Goal: Task Accomplishment & Management: Manage account settings

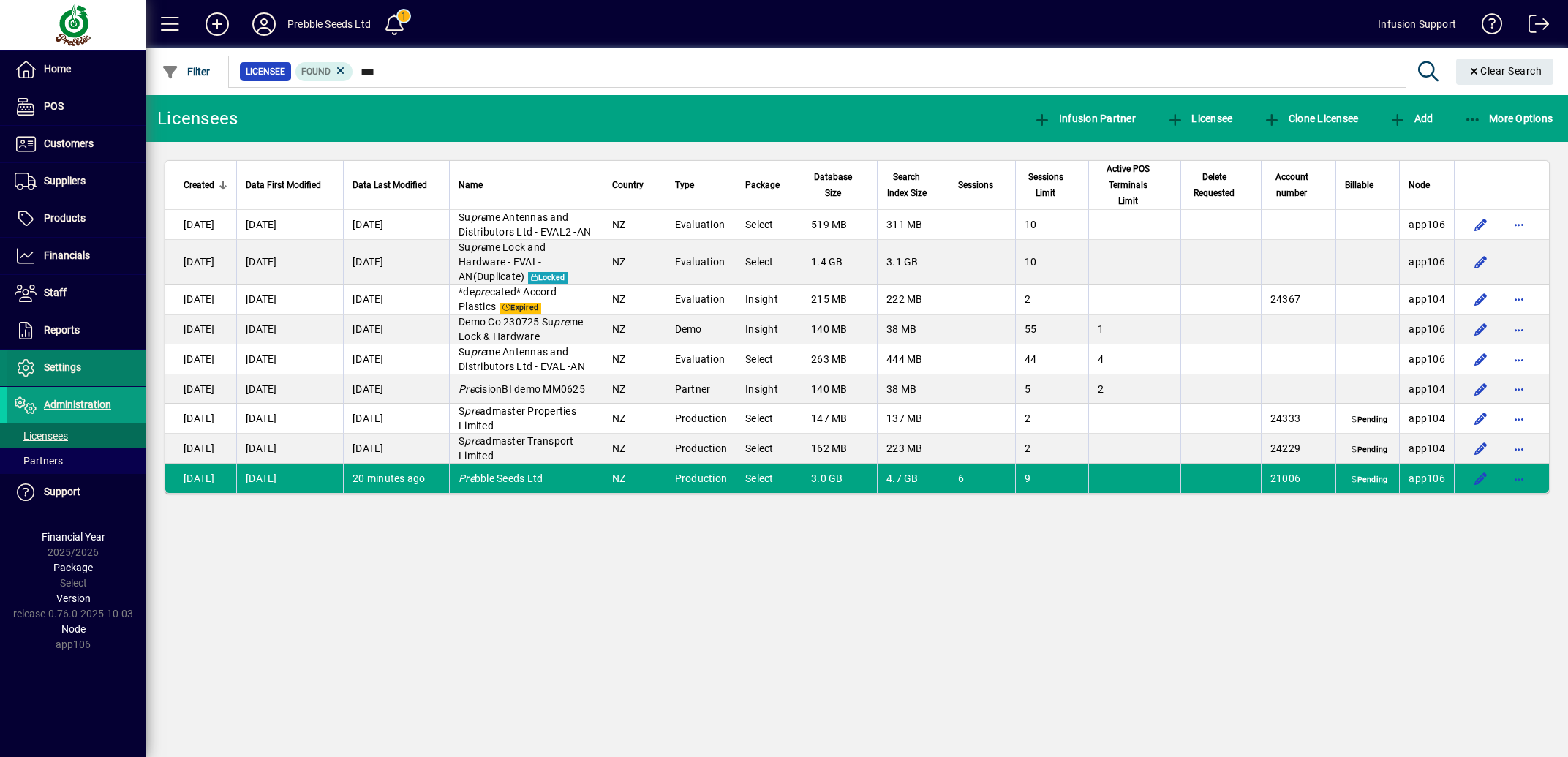
click at [62, 365] on span "Settings" at bounding box center [62, 367] width 37 height 11
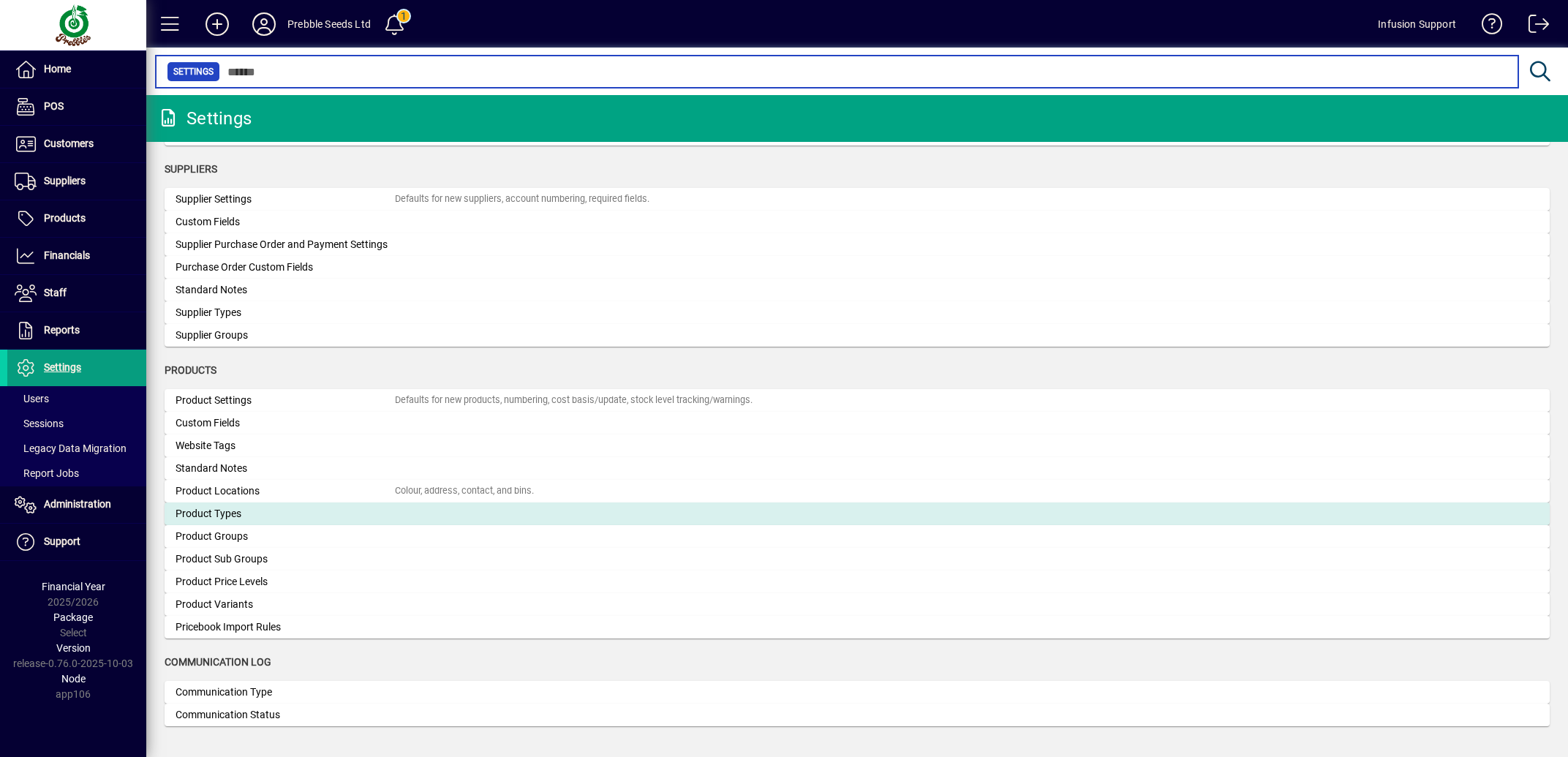
scroll to position [1238, 0]
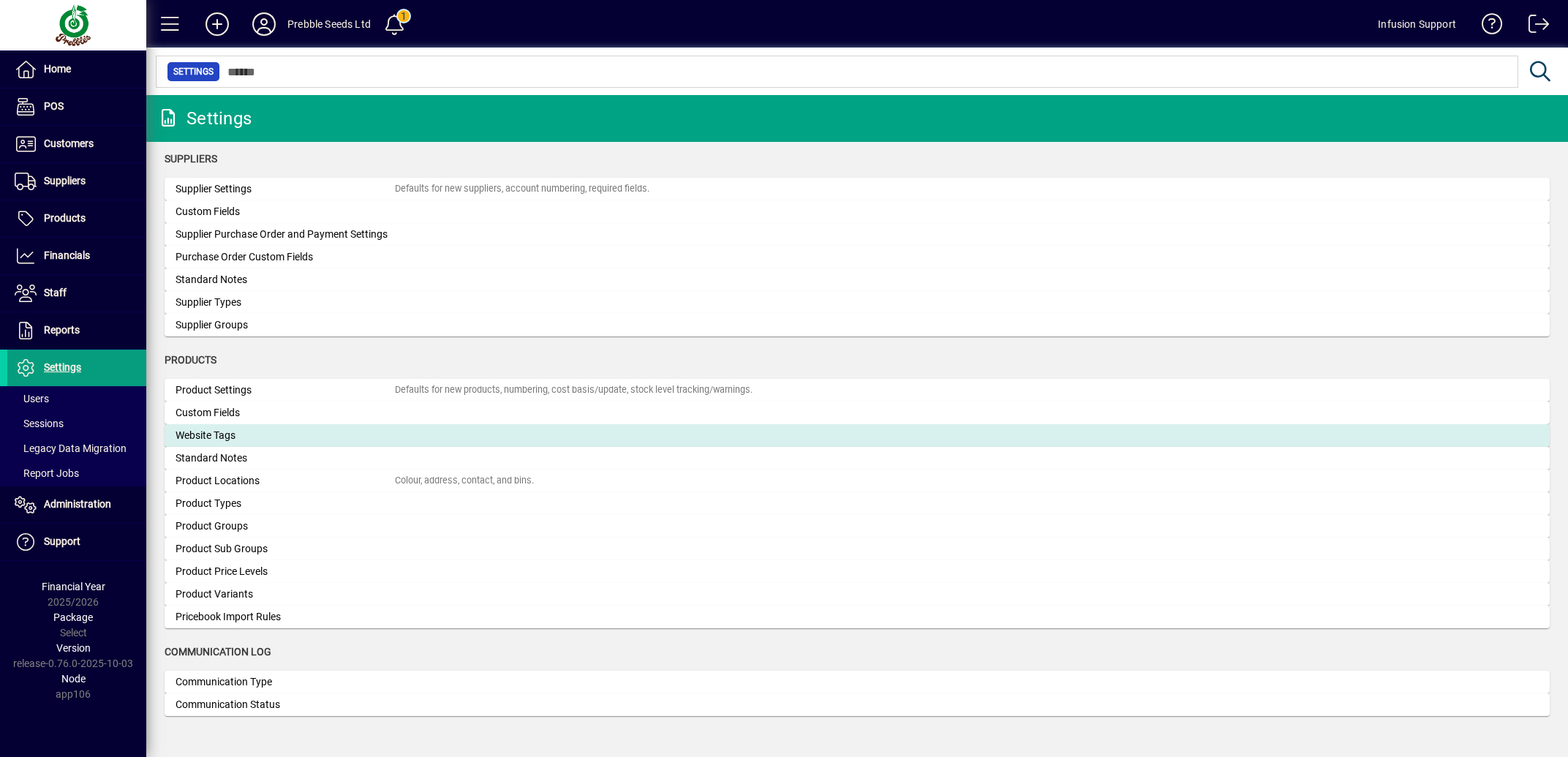
click at [287, 433] on div "Website Tags" at bounding box center [285, 435] width 219 height 16
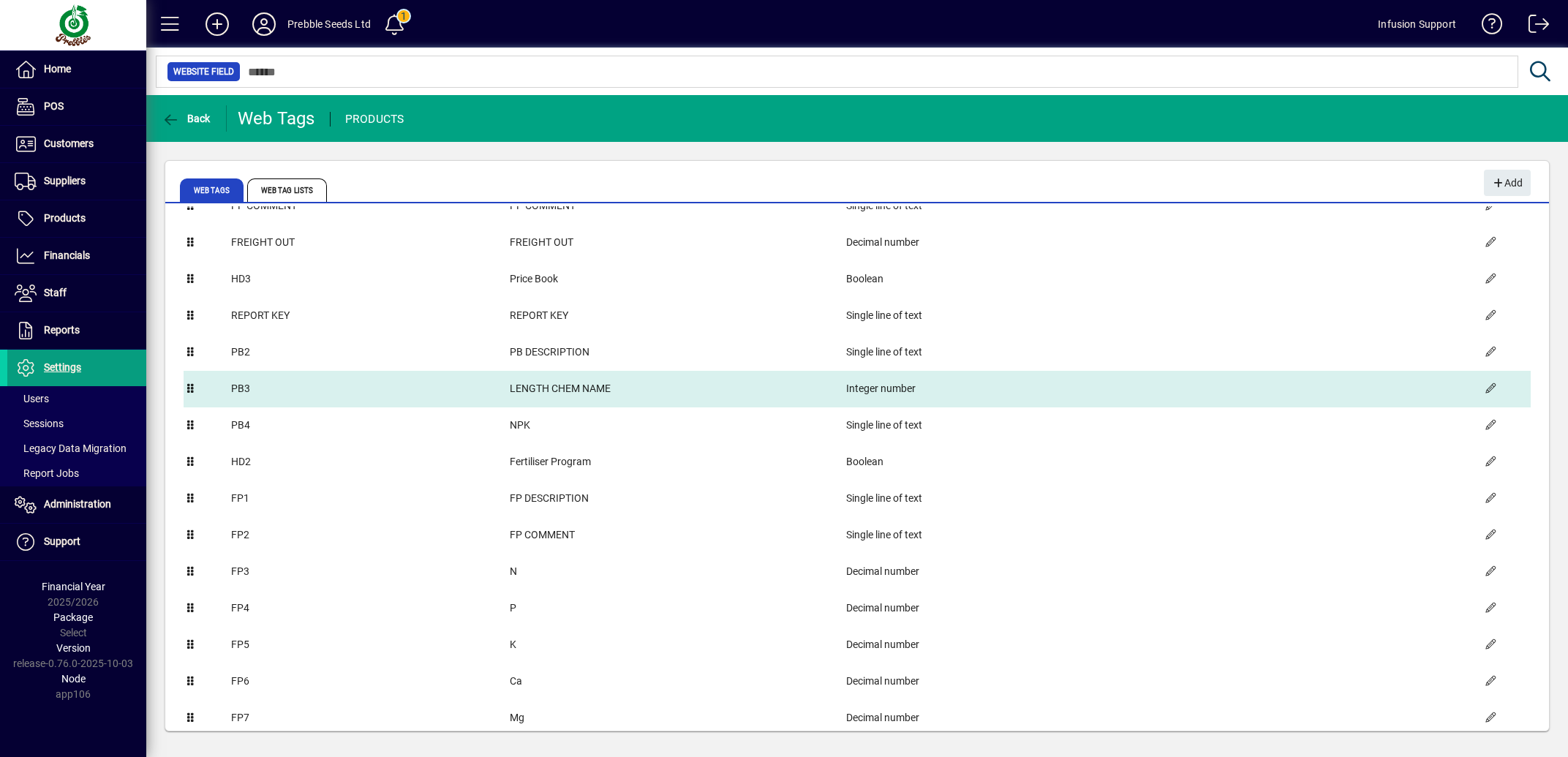
scroll to position [1029, 0]
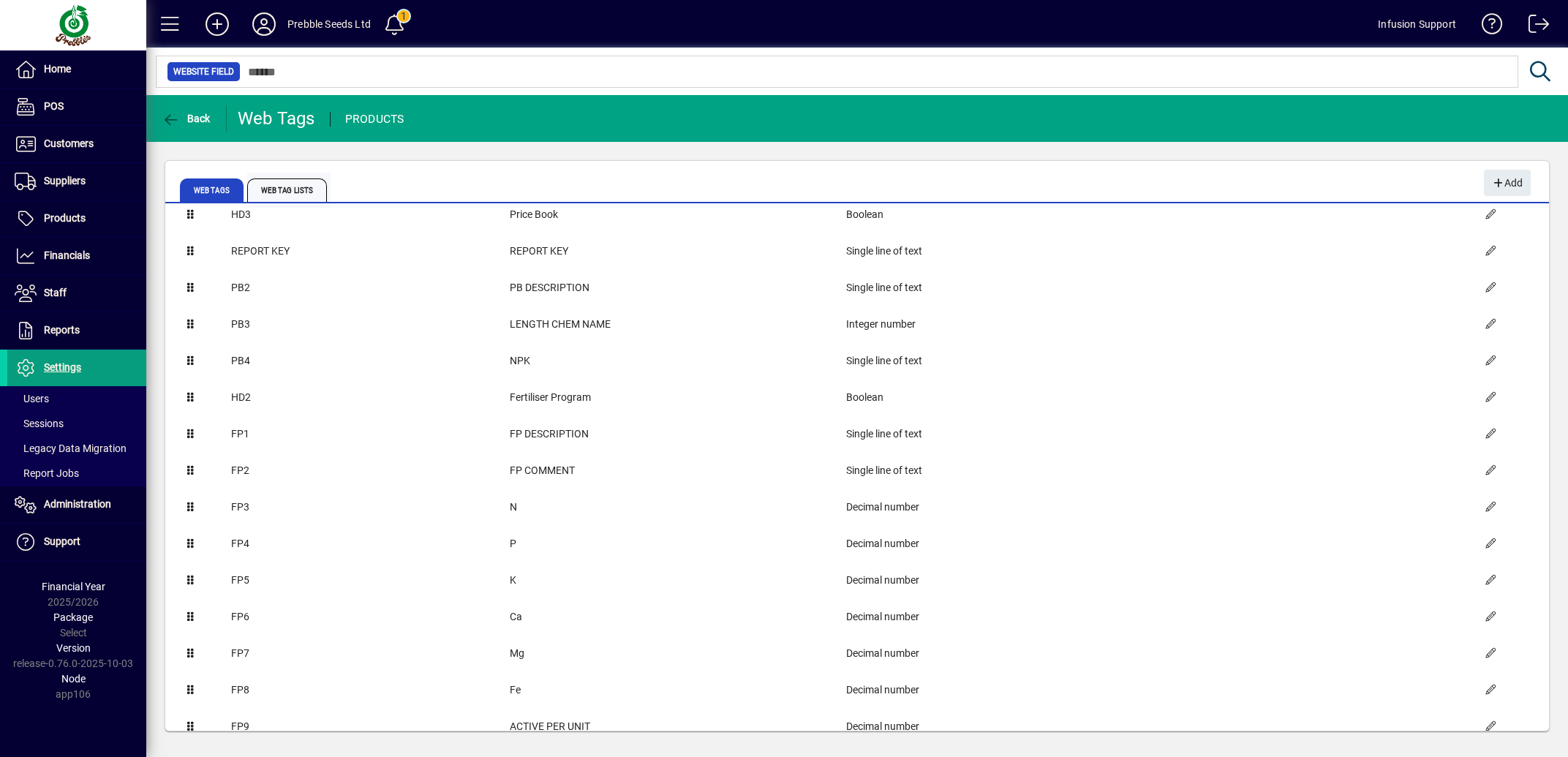
click at [300, 189] on span "Web Tag Lists" at bounding box center [287, 190] width 80 height 24
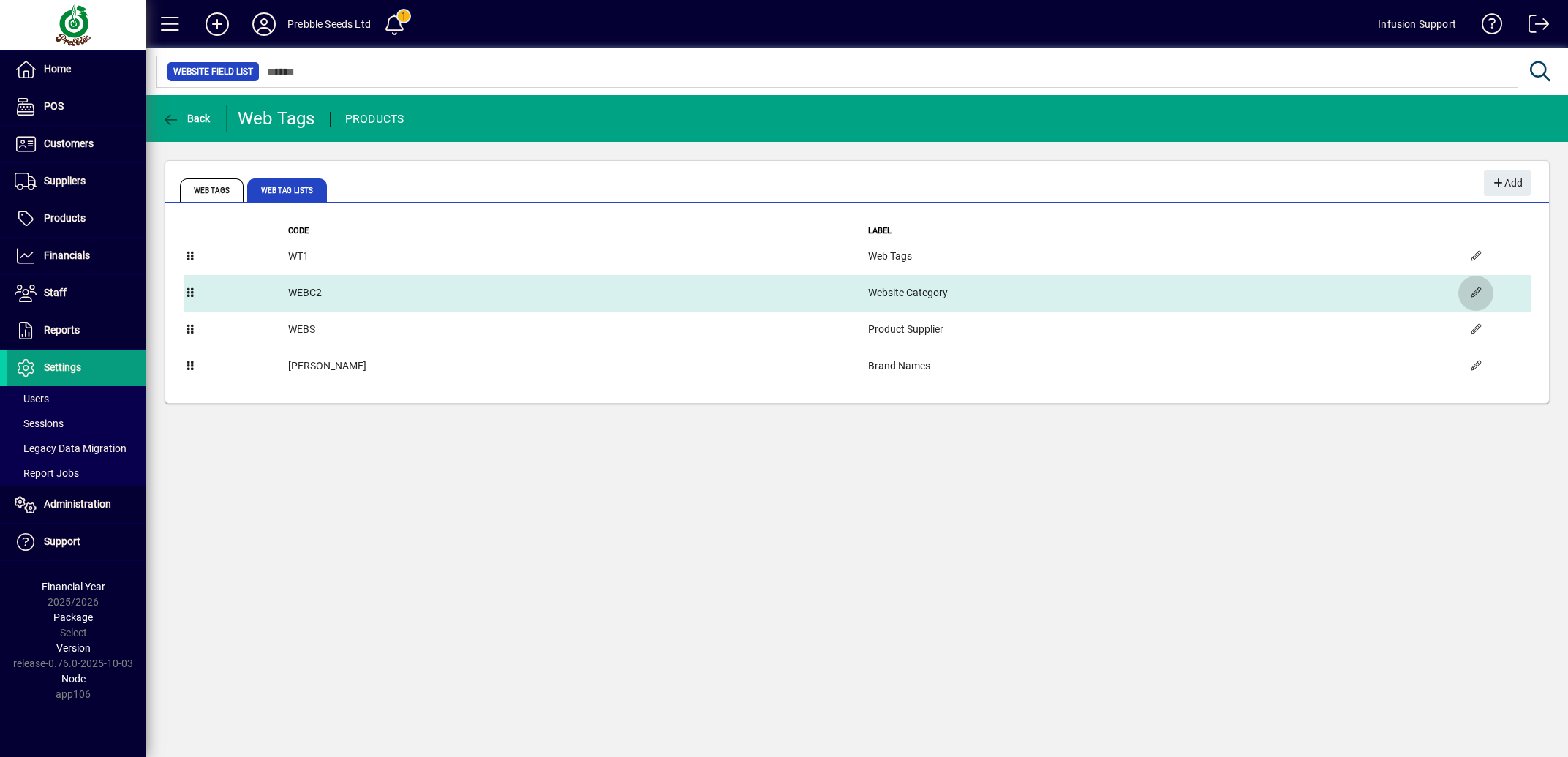
click at [1473, 294] on span "button" at bounding box center [1475, 293] width 35 height 35
